Goal: Answer question/provide support

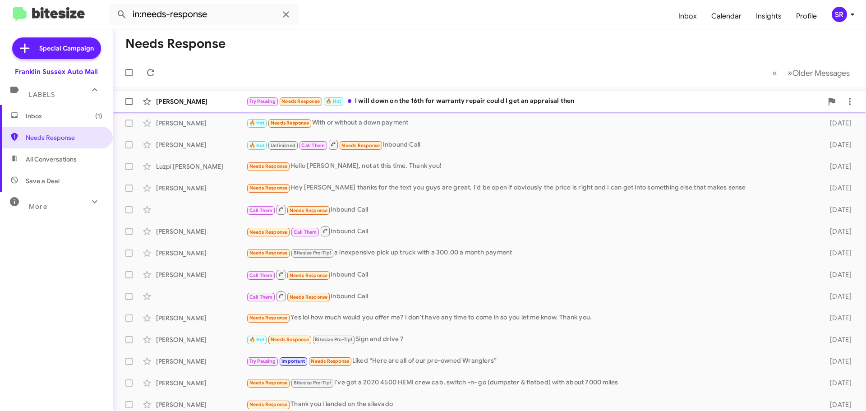
click at [438, 103] on div "Try Pausing Needs Response 🔥 Hot I will down on the 16th for warranty repair co…" at bounding box center [534, 101] width 577 height 10
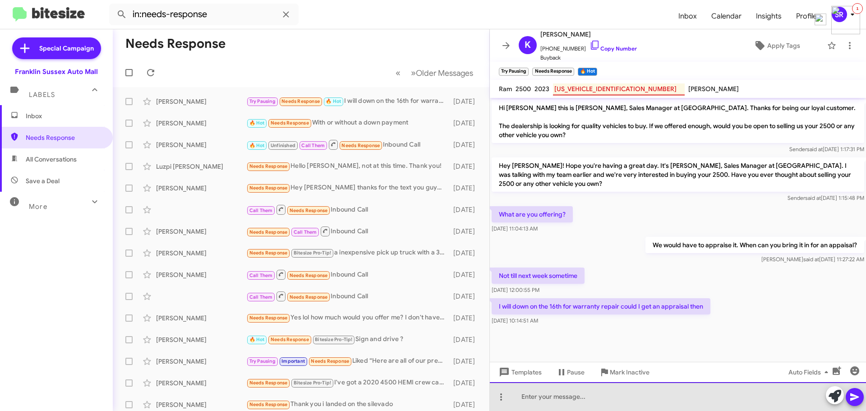
click at [549, 403] on div at bounding box center [678, 396] width 376 height 29
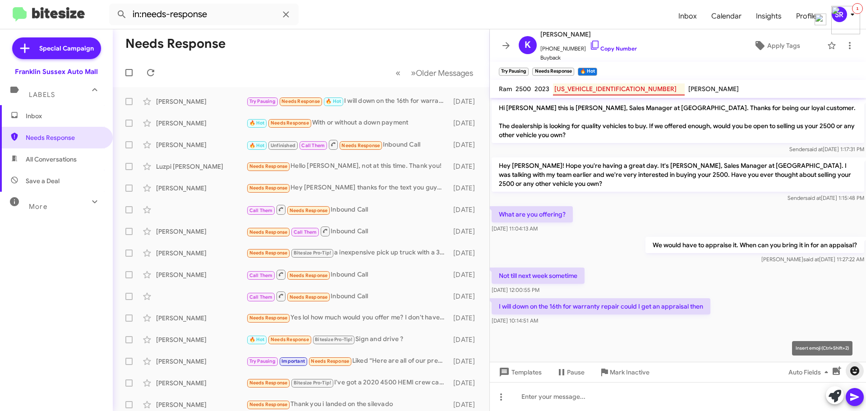
click at [855, 369] on icon "button" at bounding box center [855, 370] width 9 height 9
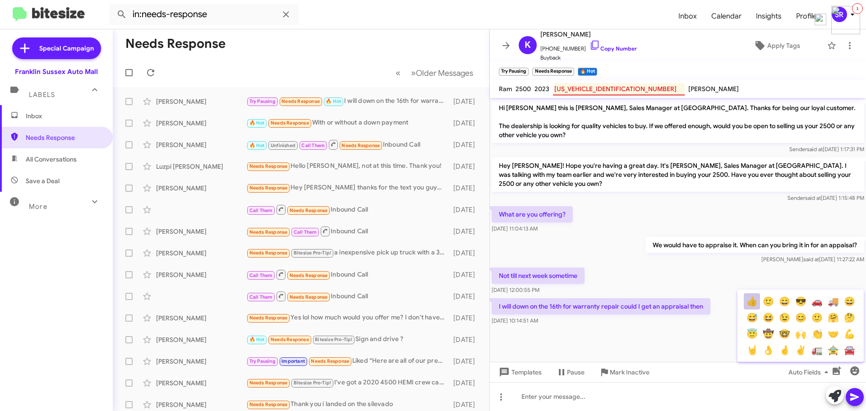
click at [753, 304] on button "👍" at bounding box center [752, 301] width 16 height 16
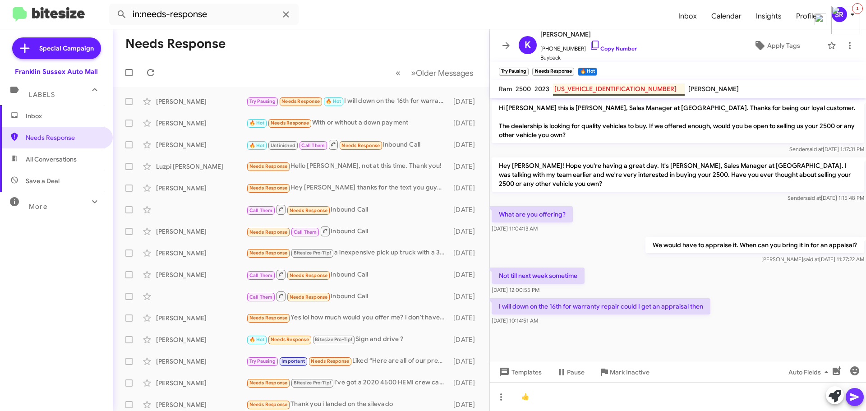
click at [858, 399] on icon at bounding box center [855, 397] width 11 height 11
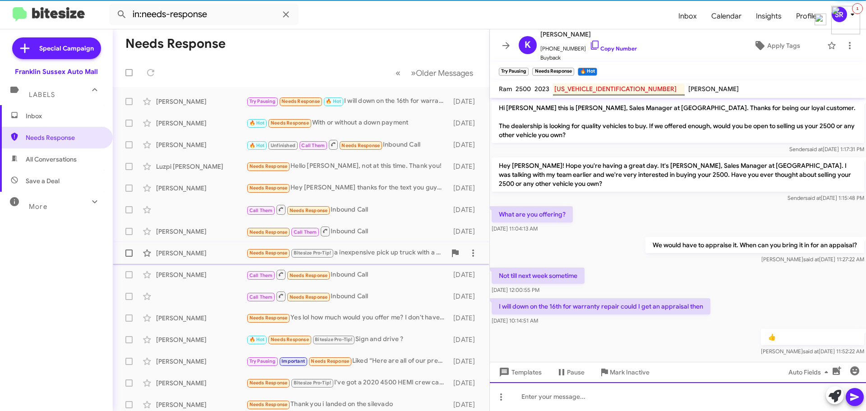
scroll to position [12, 0]
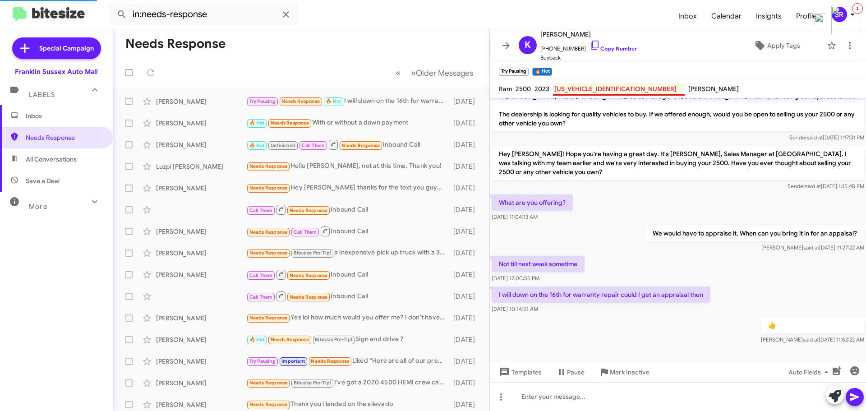
click at [69, 159] on span "All Conversations" at bounding box center [51, 159] width 51 height 9
type input "in:all-conversations"
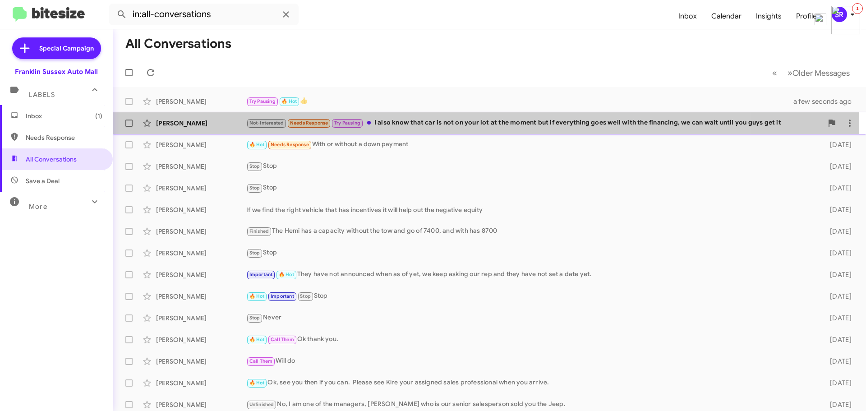
click at [404, 122] on div "Not-Interested Needs Response Try Pausing I also know that car is not on your l…" at bounding box center [534, 123] width 577 height 10
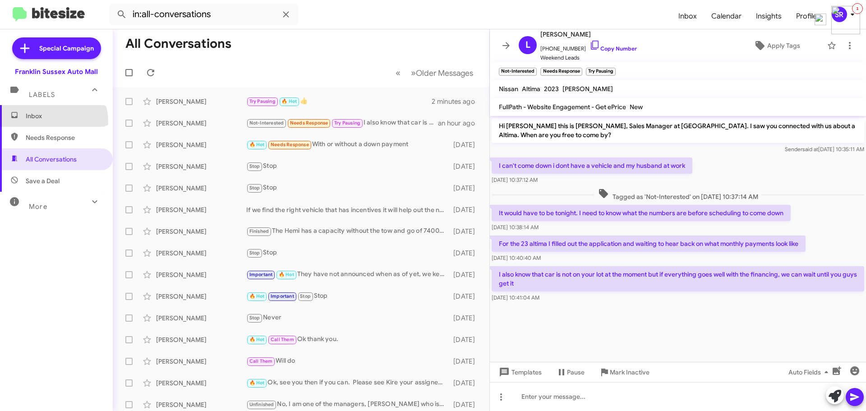
click at [48, 121] on span "Inbox" at bounding box center [56, 116] width 113 height 22
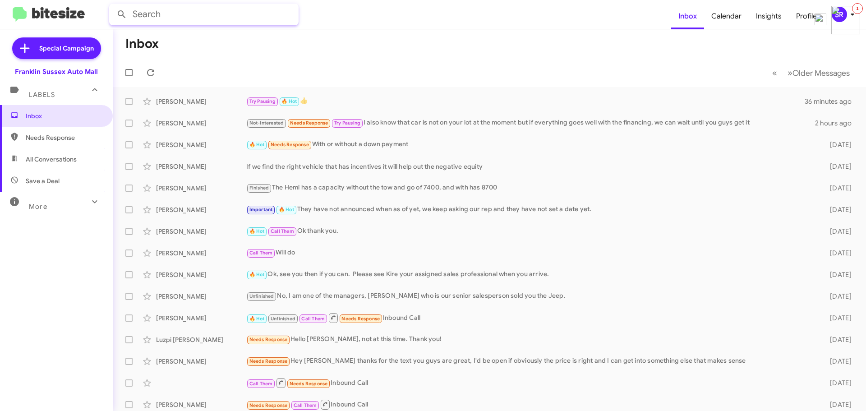
click at [167, 12] on input "text" at bounding box center [204, 15] width 190 height 22
click at [113, 5] on button at bounding box center [122, 14] width 18 height 18
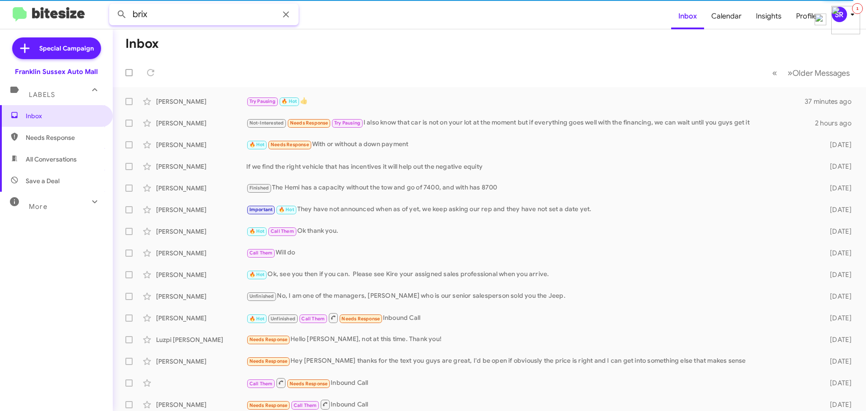
click at [179, 19] on input "brix" at bounding box center [204, 15] width 190 height 22
type input "[PERSON_NAME]"
click at [113, 5] on button at bounding box center [122, 14] width 18 height 18
click at [193, 22] on input "[PERSON_NAME]" at bounding box center [204, 15] width 190 height 22
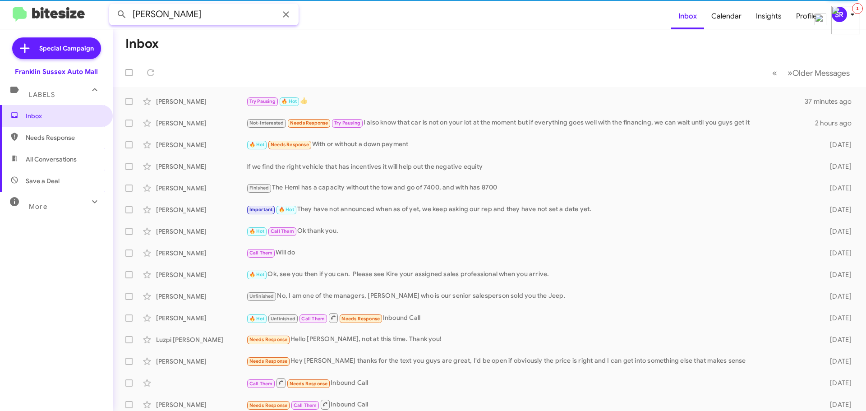
click at [113, 5] on button at bounding box center [122, 14] width 18 height 18
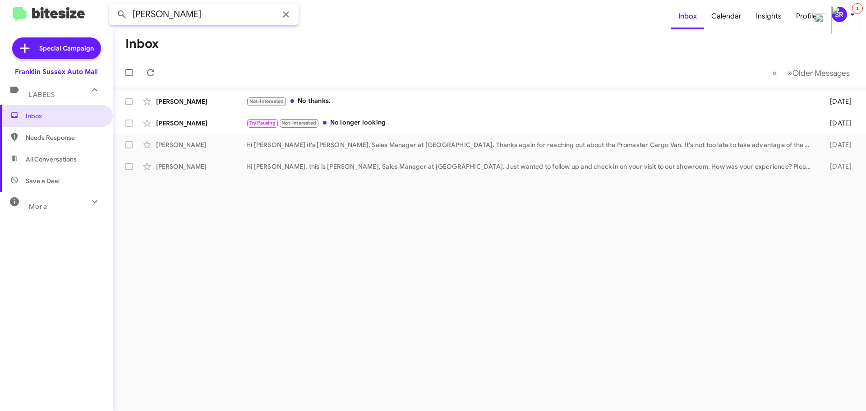
click at [188, 20] on input "[PERSON_NAME]" at bounding box center [204, 15] width 190 height 22
click at [50, 114] on span "Inbox" at bounding box center [64, 115] width 77 height 9
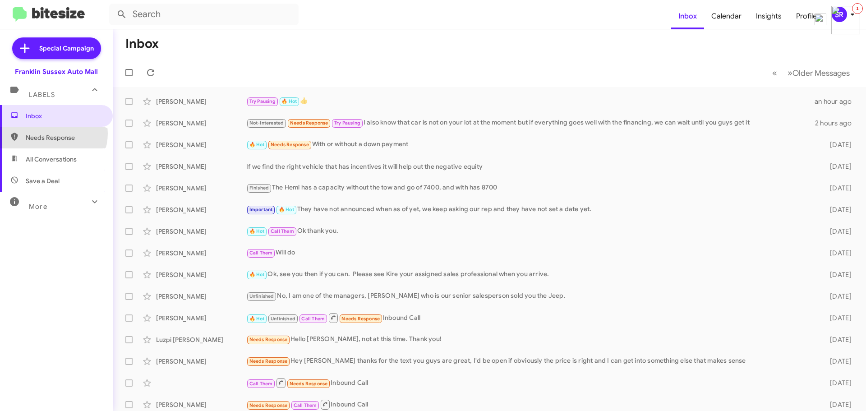
click at [53, 134] on span "Needs Response" at bounding box center [64, 137] width 77 height 9
type input "in:needs-response"
